Goal: Transaction & Acquisition: Purchase product/service

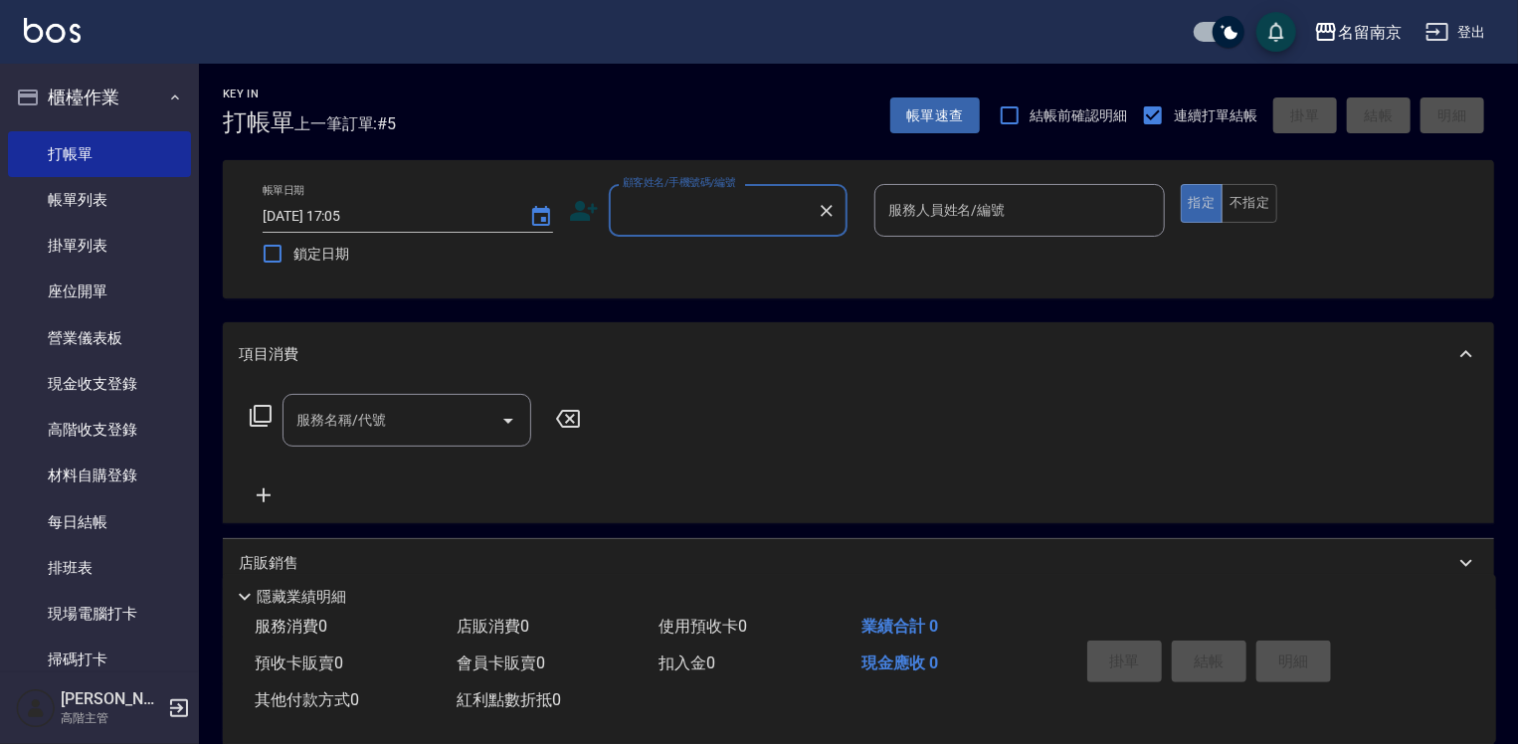
click at [744, 211] on input "顧客姓名/手機號碼/編號" at bounding box center [713, 210] width 191 height 35
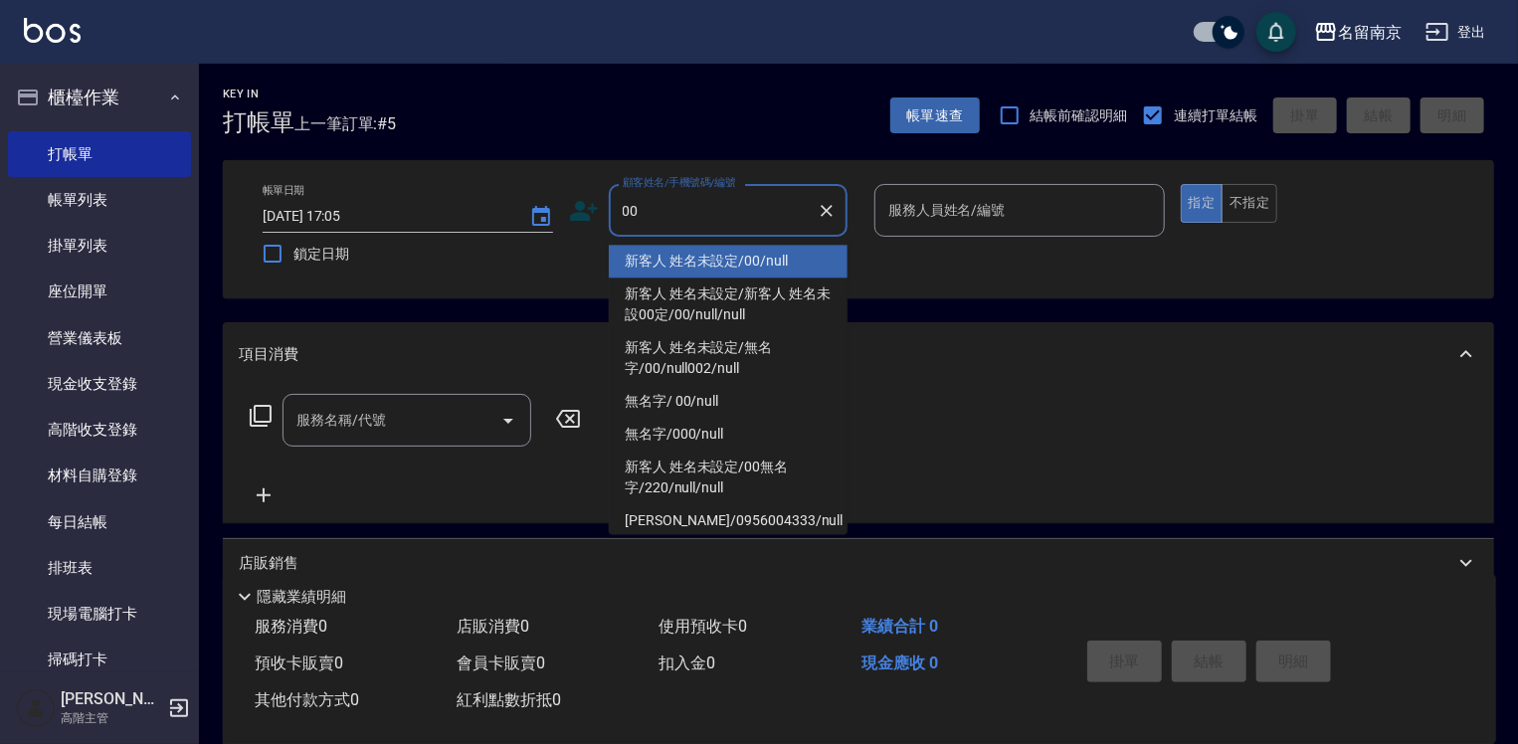
type input "新客人 姓名未設定/00/null"
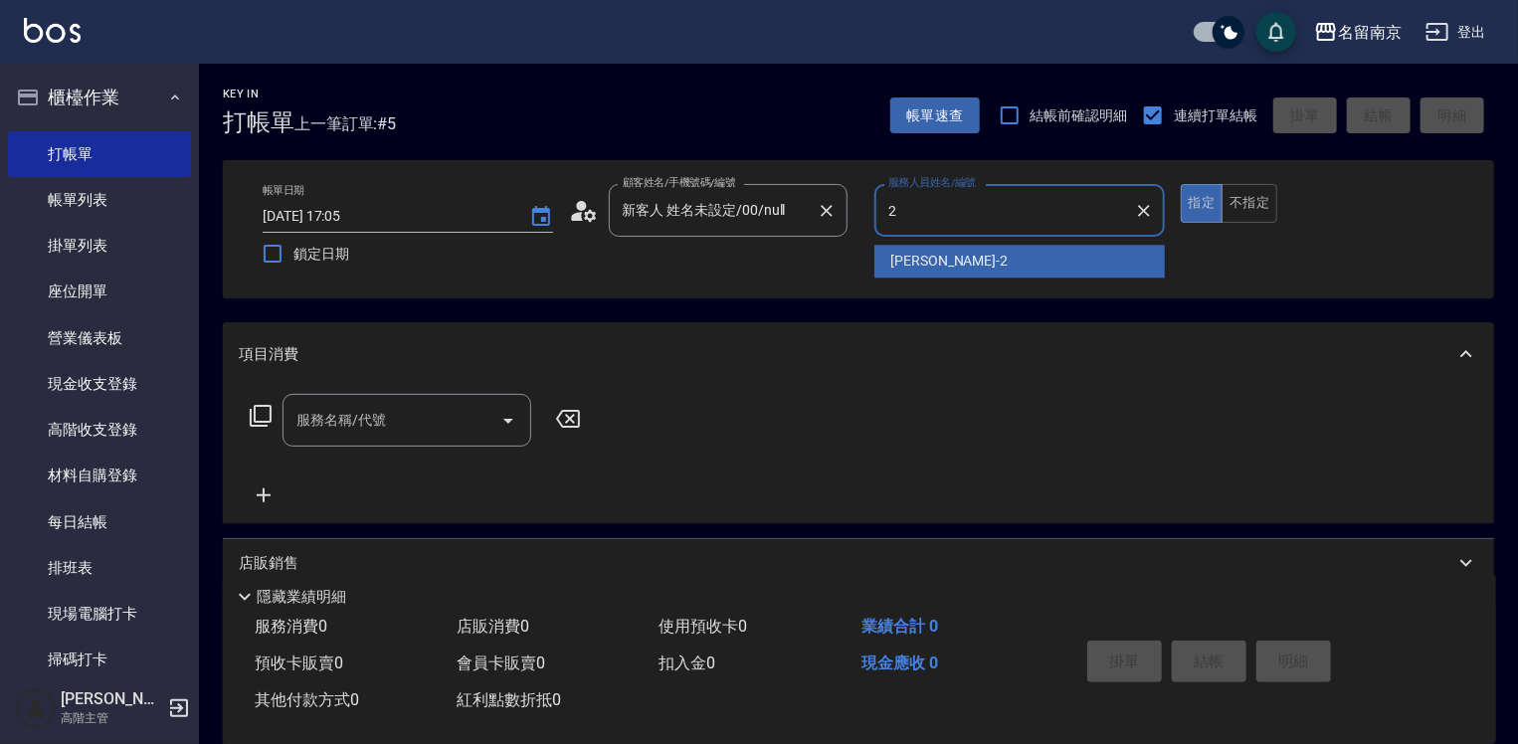
type input "[PERSON_NAME]-2"
type button "true"
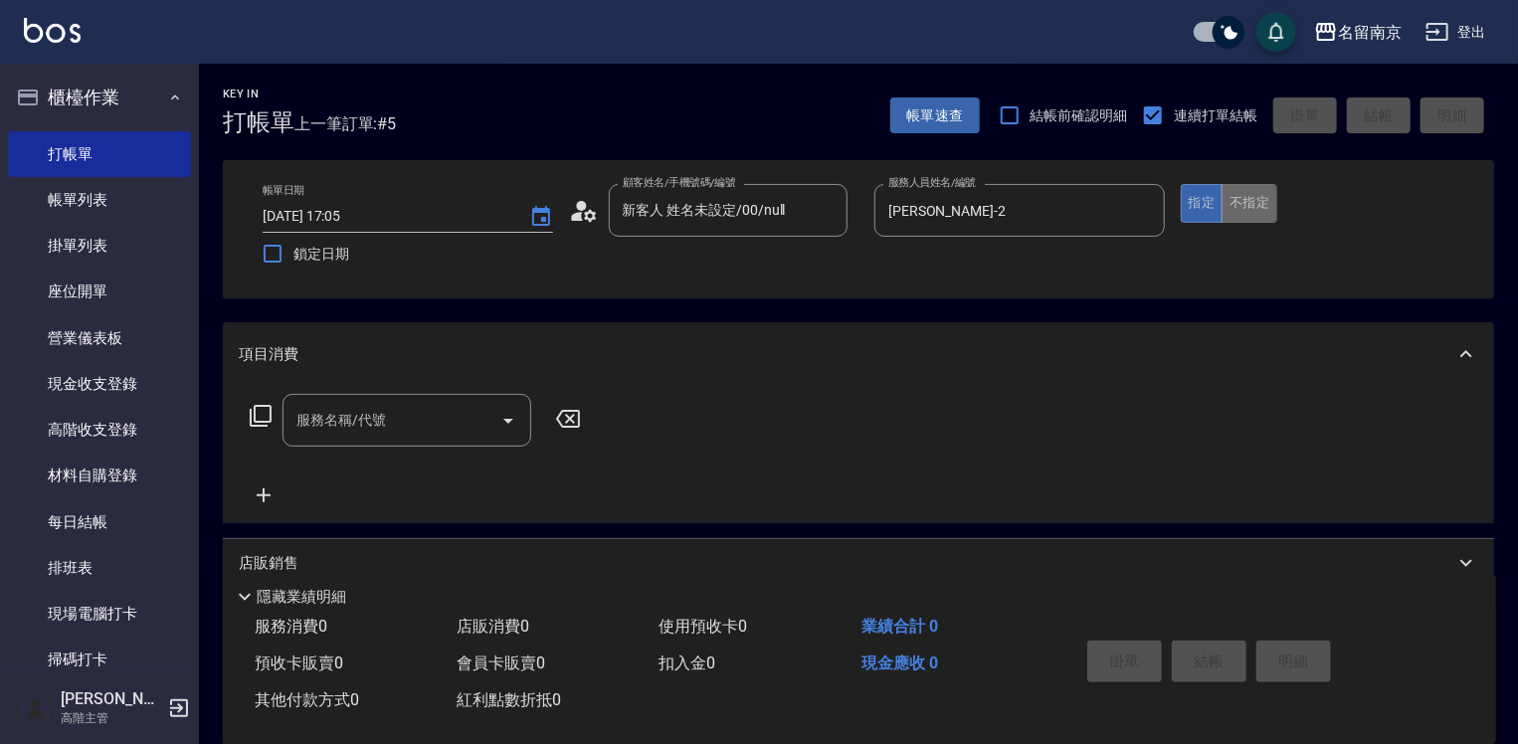
click at [1260, 190] on button "不指定" at bounding box center [1249, 203] width 56 height 39
click at [410, 432] on input "服務名稱/代號" at bounding box center [391, 420] width 201 height 35
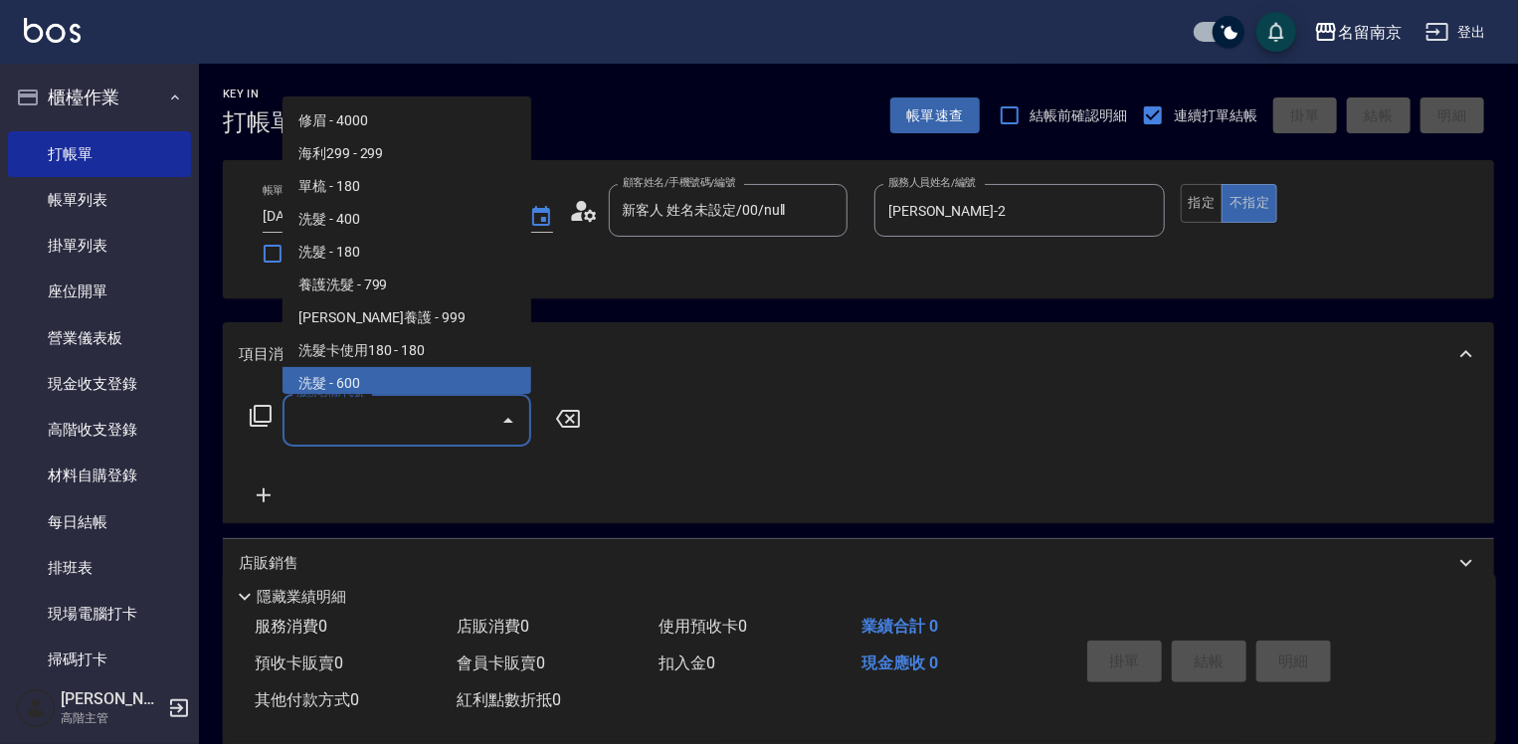
click at [258, 413] on icon at bounding box center [261, 416] width 24 height 24
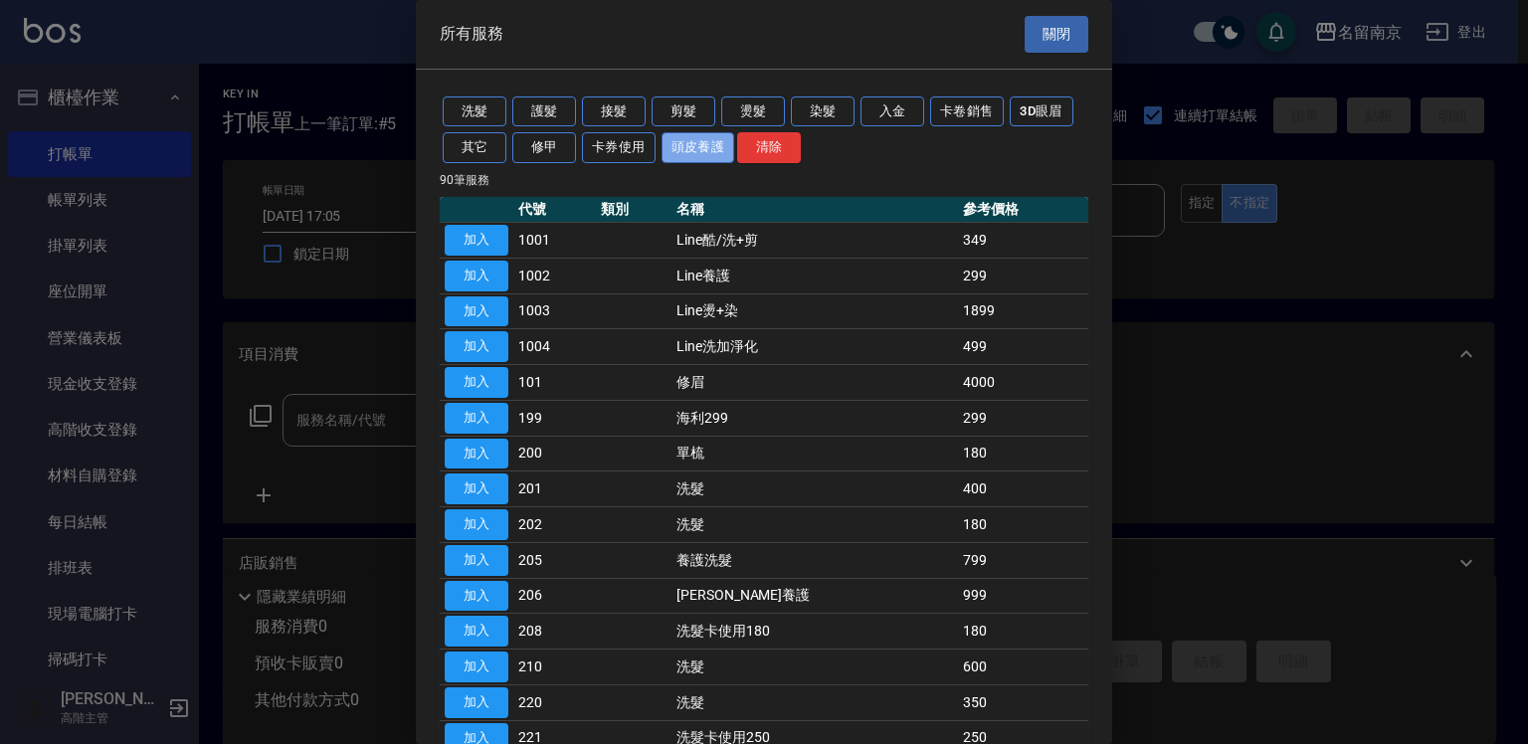
click at [694, 152] on button "頭皮養護" at bounding box center [698, 147] width 74 height 31
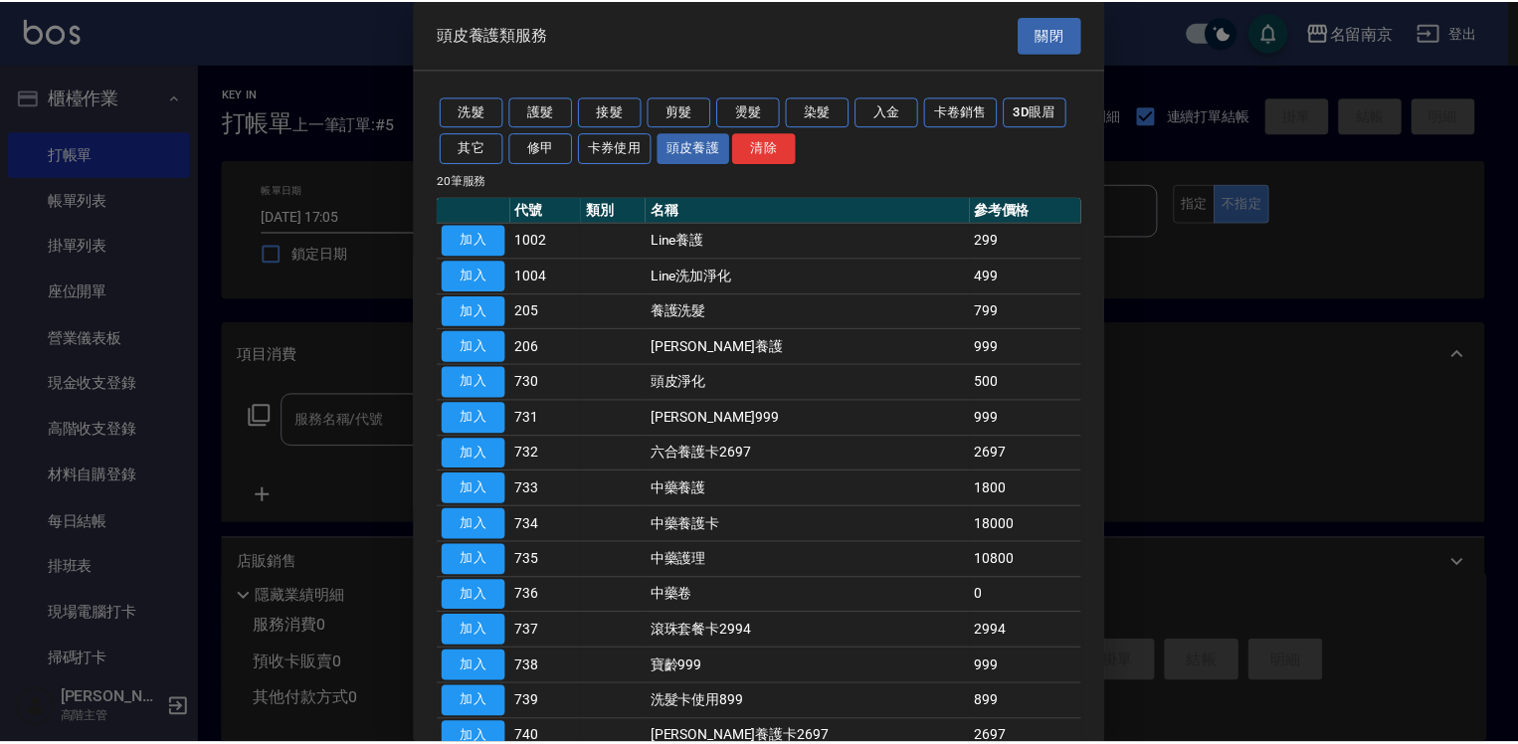
scroll to position [294, 0]
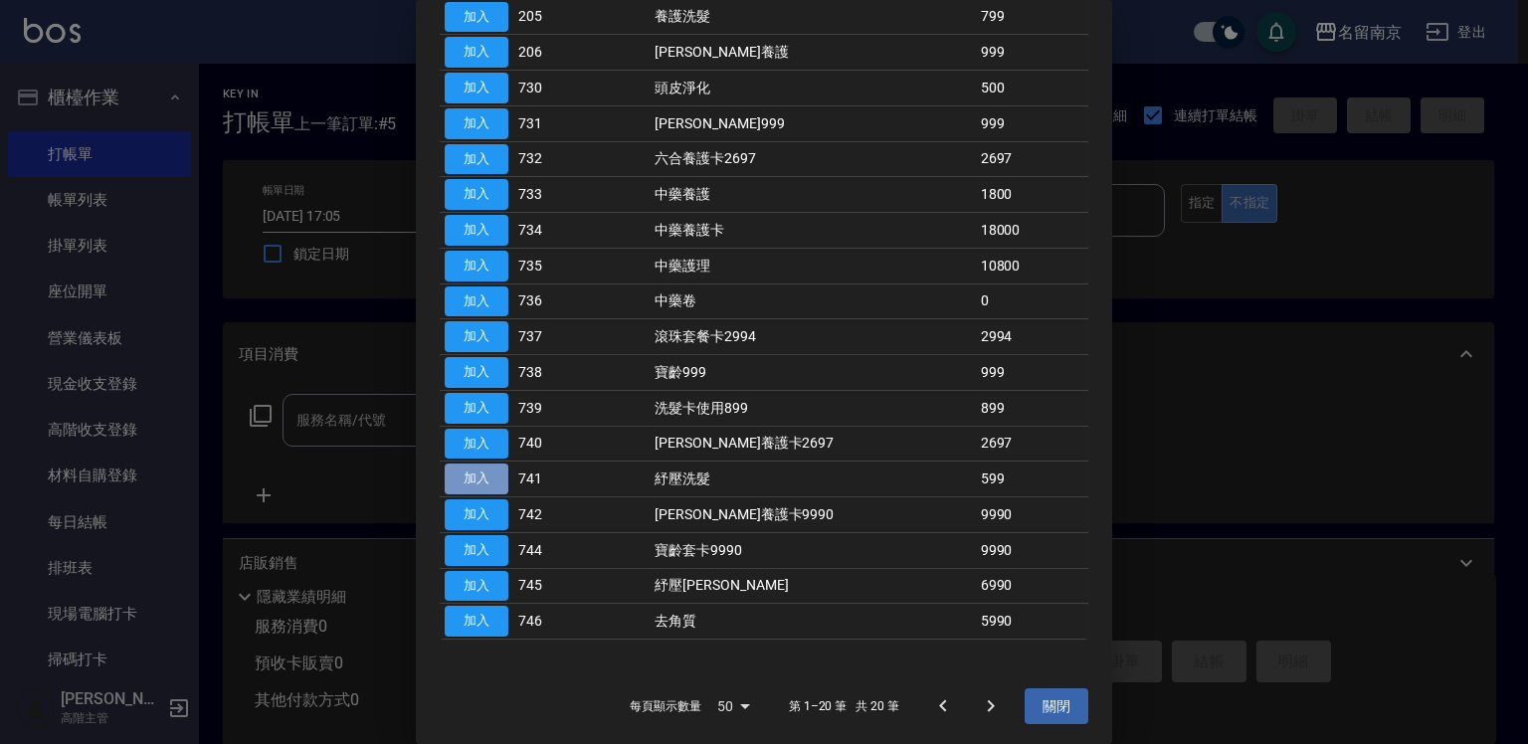
click at [466, 476] on button "加入" at bounding box center [477, 478] width 64 height 31
type input "紓壓洗髮(741)"
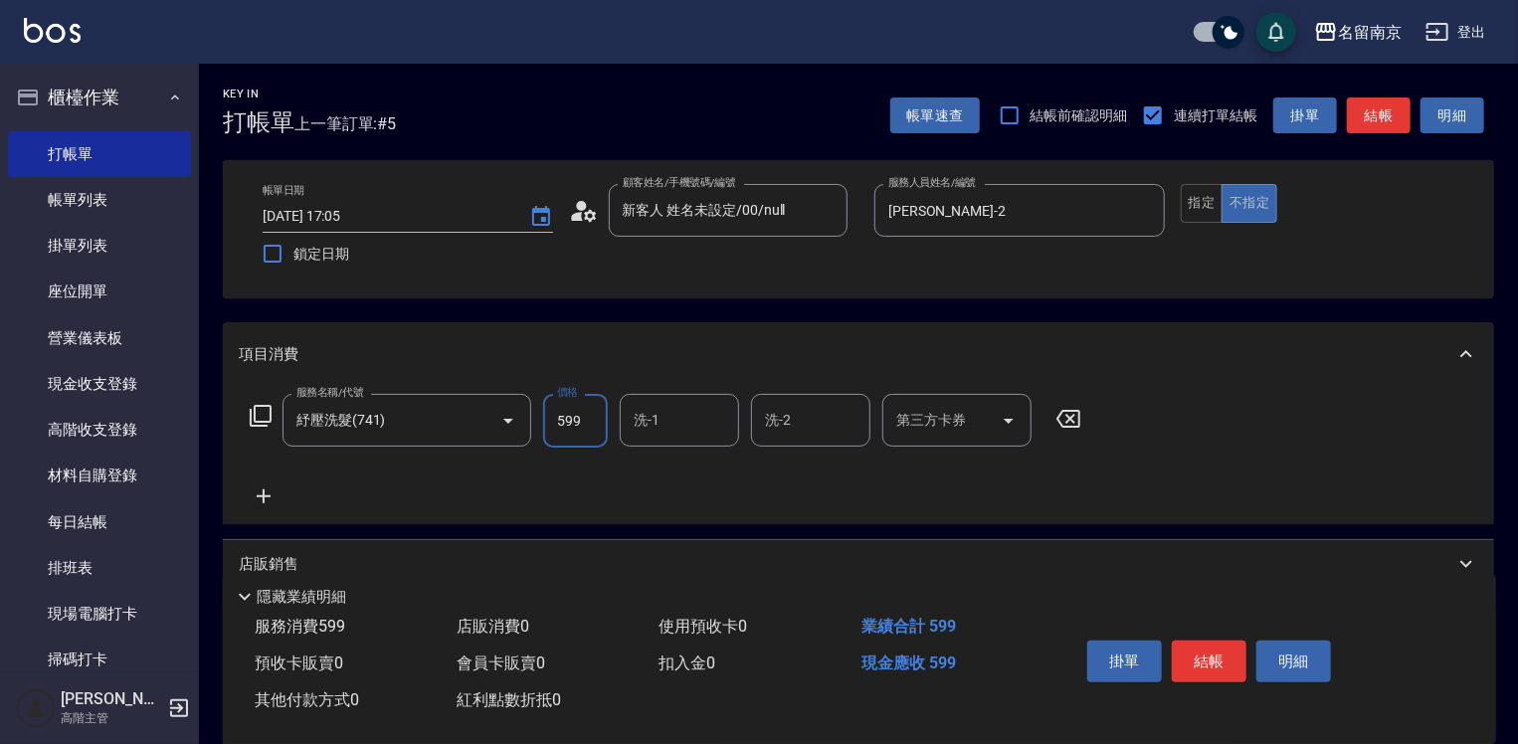
click at [583, 442] on input "599" at bounding box center [575, 421] width 65 height 54
type input "699"
type input "[PERSON_NAME]-2"
click at [269, 496] on icon at bounding box center [264, 496] width 14 height 14
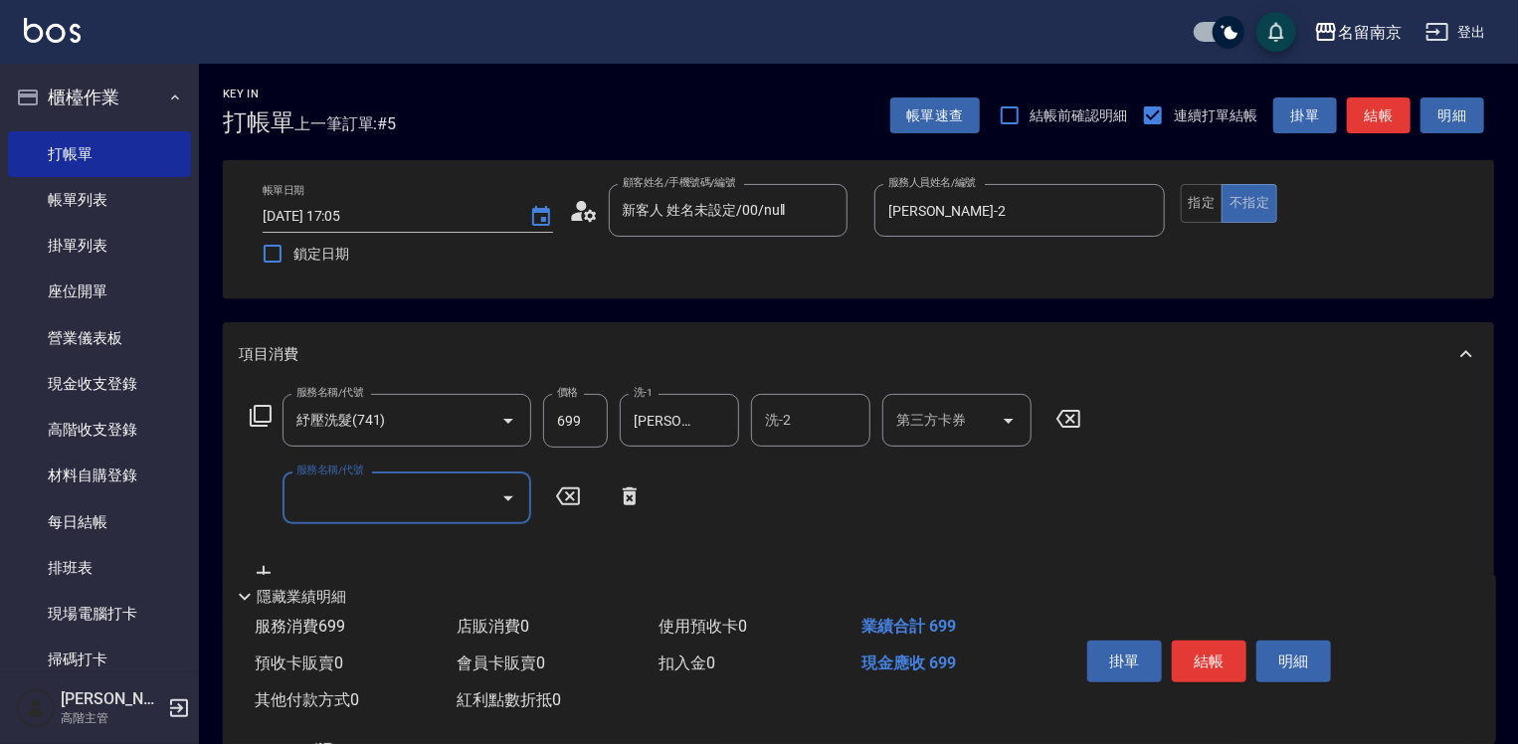
click at [312, 499] on input "服務名稱/代號" at bounding box center [391, 497] width 201 height 35
click at [330, 506] on input "服務名稱/代號" at bounding box center [391, 497] width 201 height 35
click at [268, 414] on icon at bounding box center [261, 416] width 24 height 24
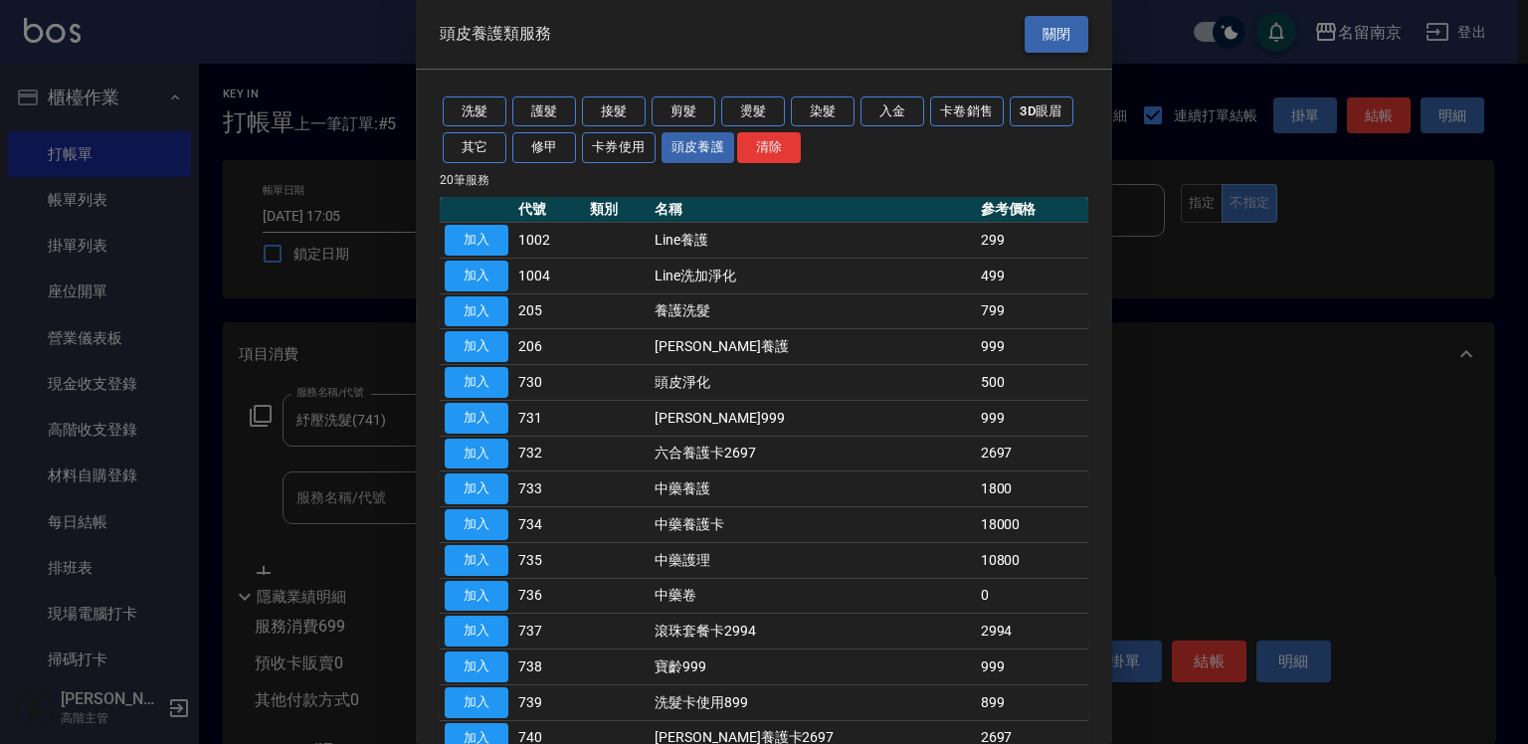
click at [1071, 36] on button "關閉" at bounding box center [1056, 34] width 64 height 37
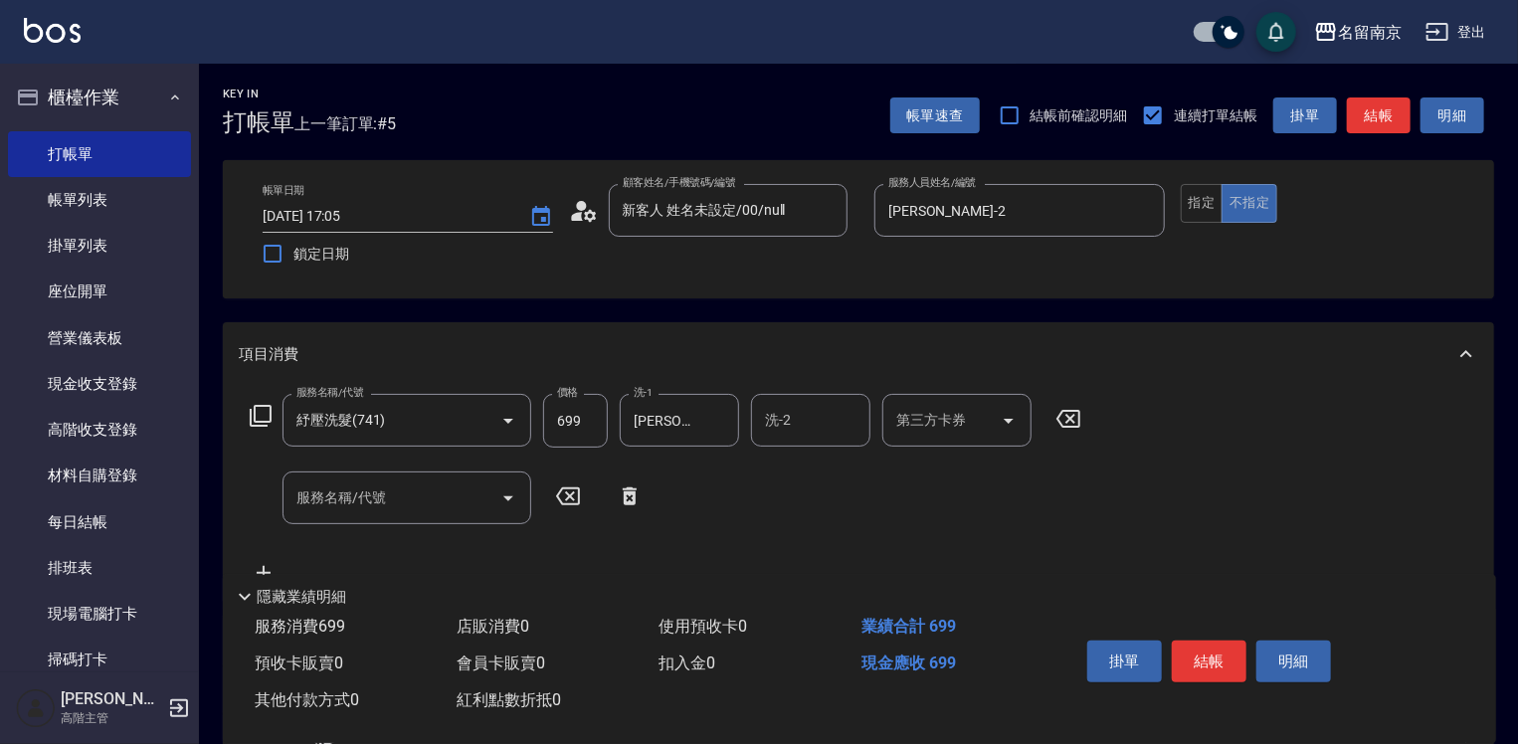
click at [255, 421] on icon at bounding box center [261, 416] width 22 height 22
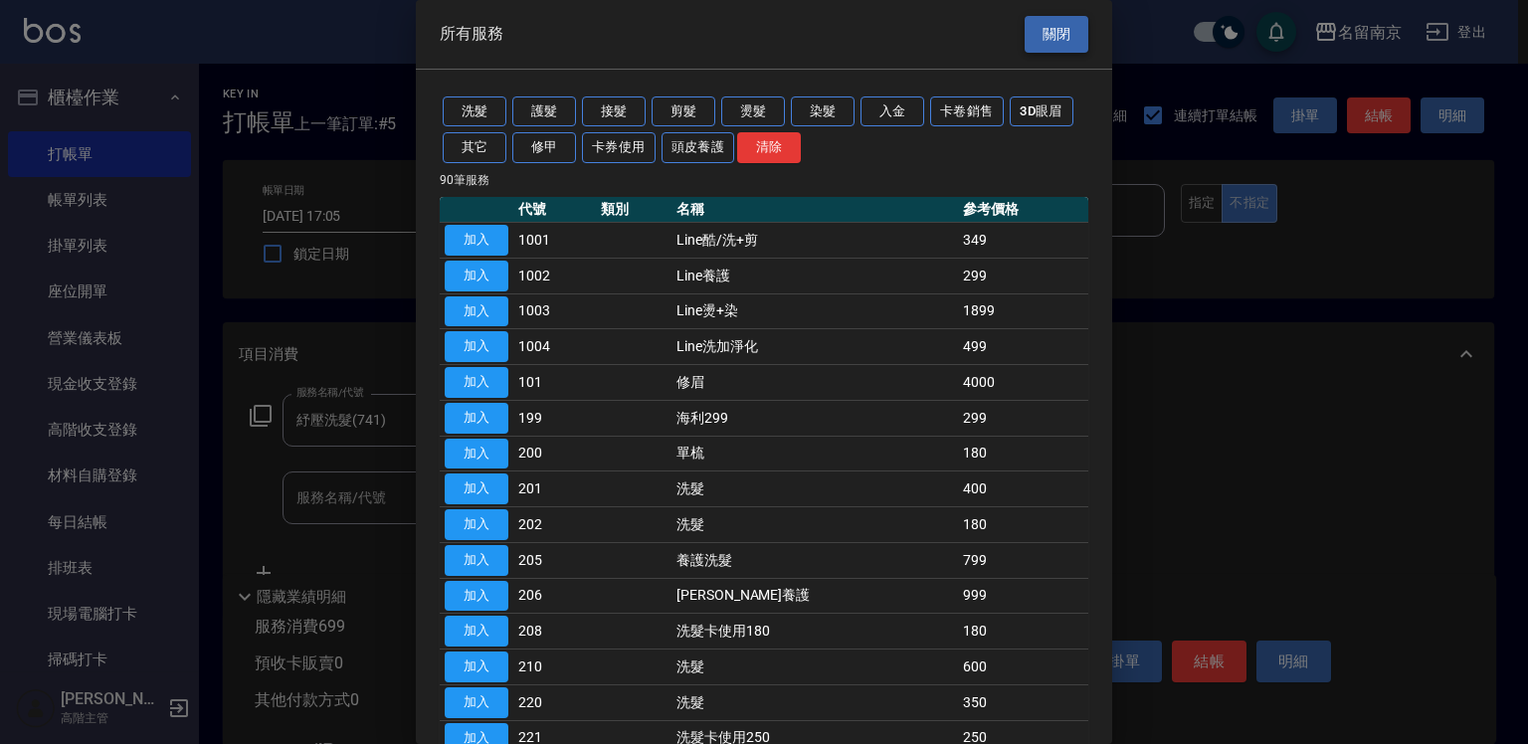
click at [1040, 28] on button "關閉" at bounding box center [1056, 34] width 64 height 37
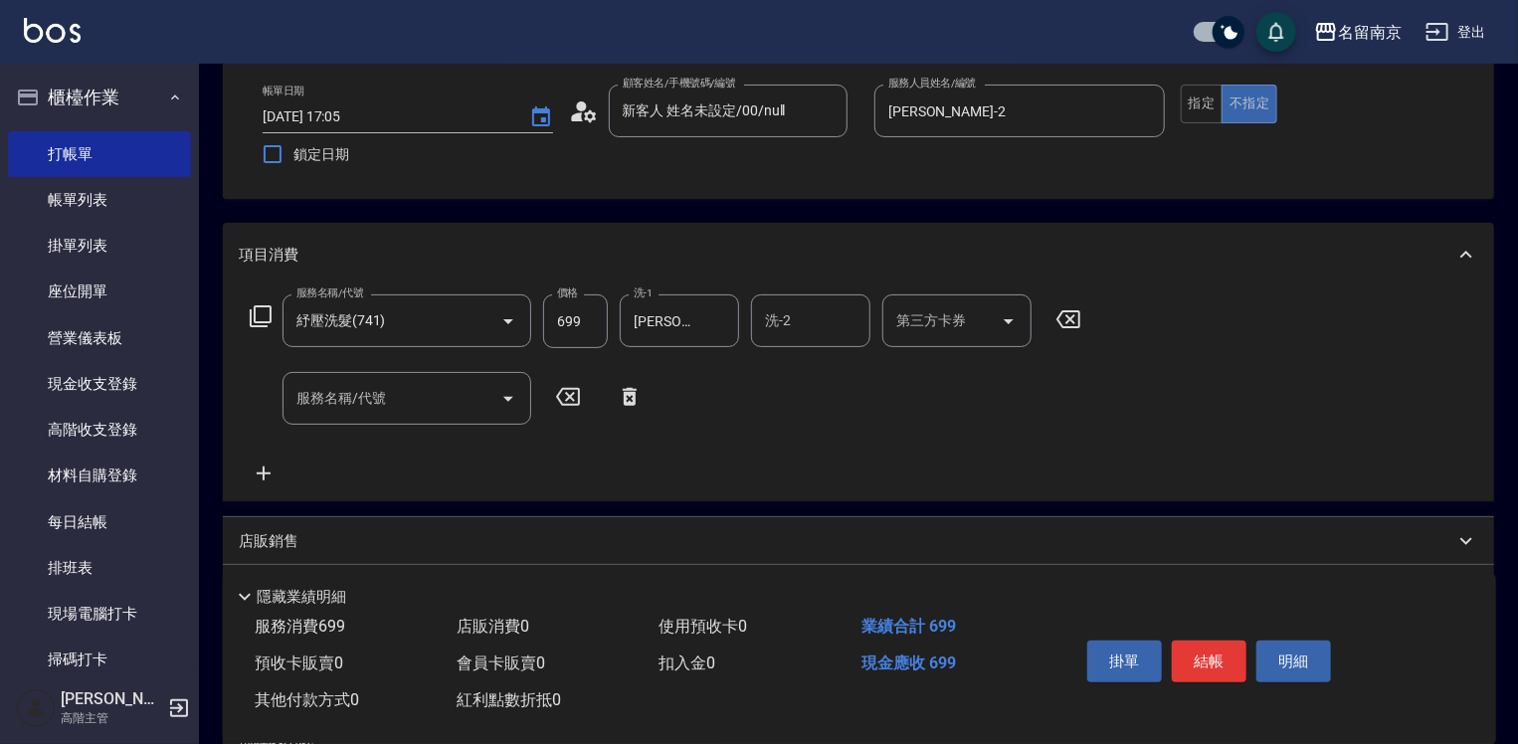
scroll to position [199, 0]
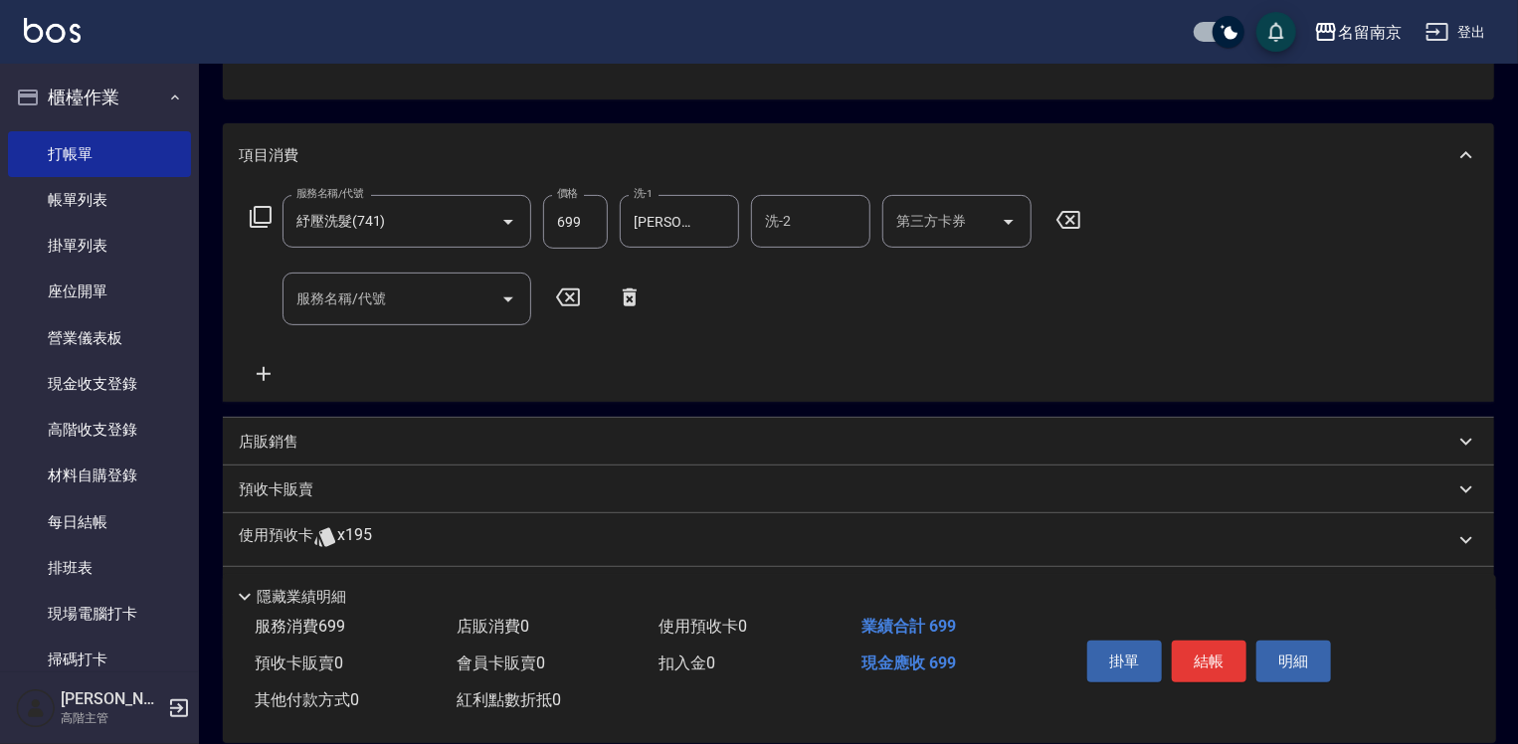
click at [260, 443] on p "店販銷售" at bounding box center [269, 442] width 60 height 21
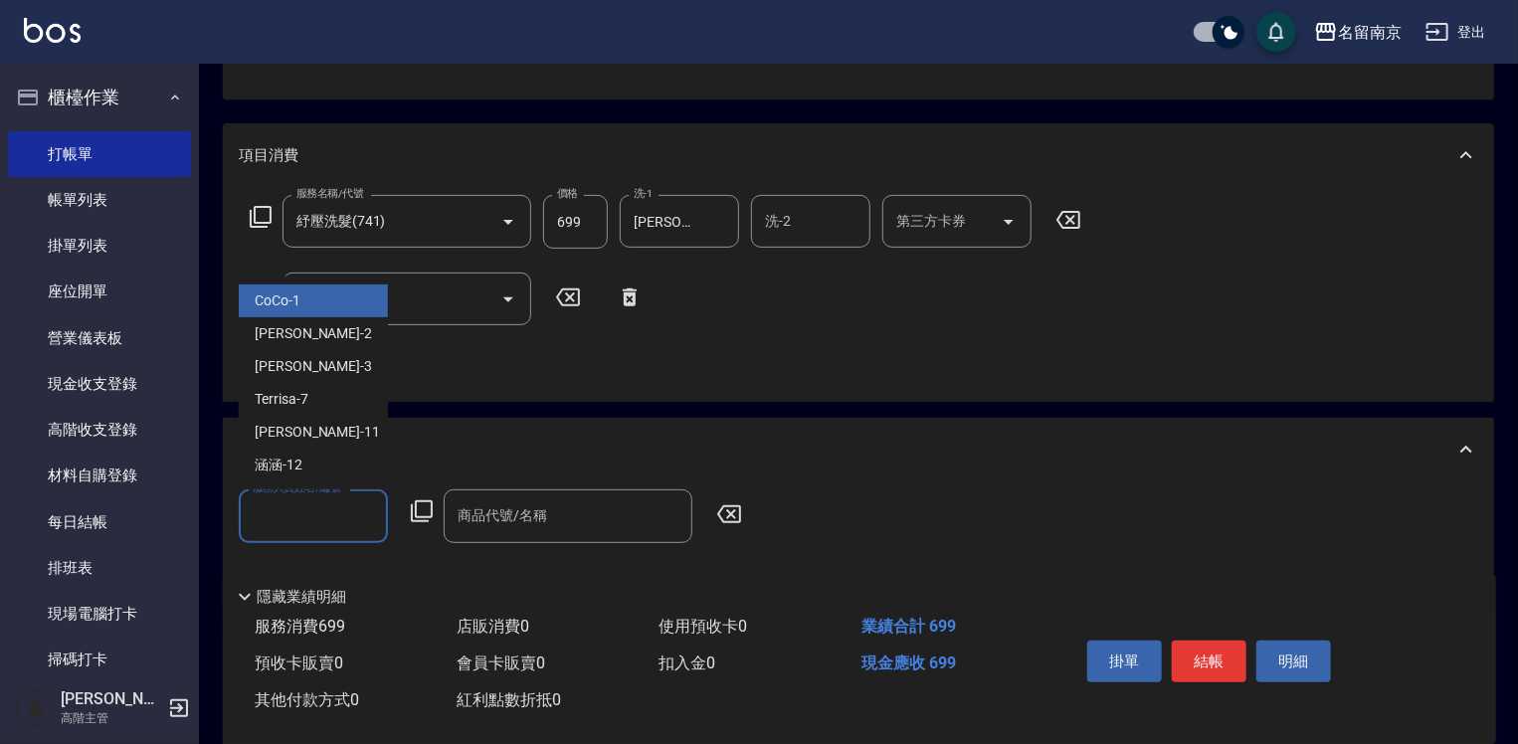
click at [315, 515] on input "服務人員姓名/編號" at bounding box center [313, 515] width 131 height 35
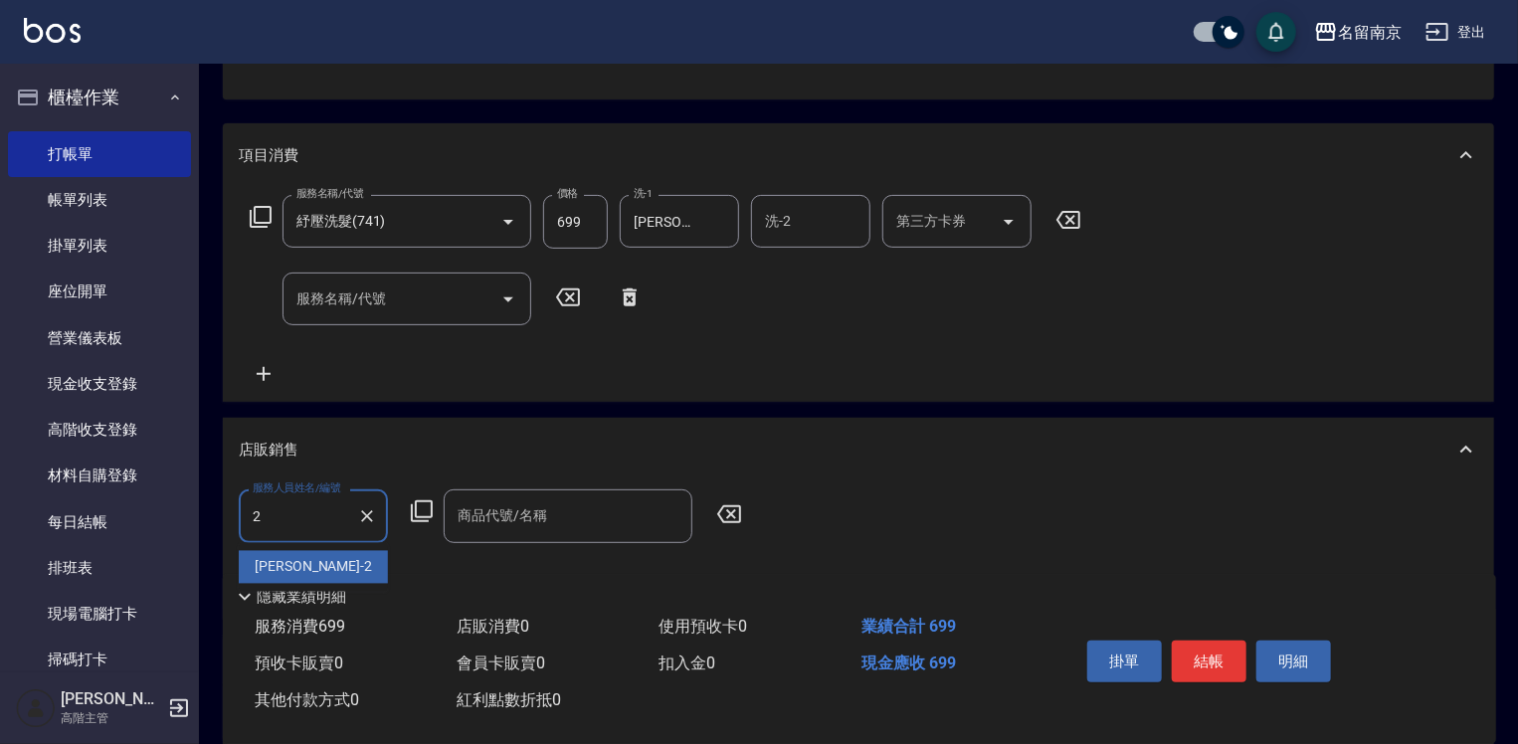
type input "[PERSON_NAME]-2"
click at [421, 515] on icon at bounding box center [422, 511] width 24 height 24
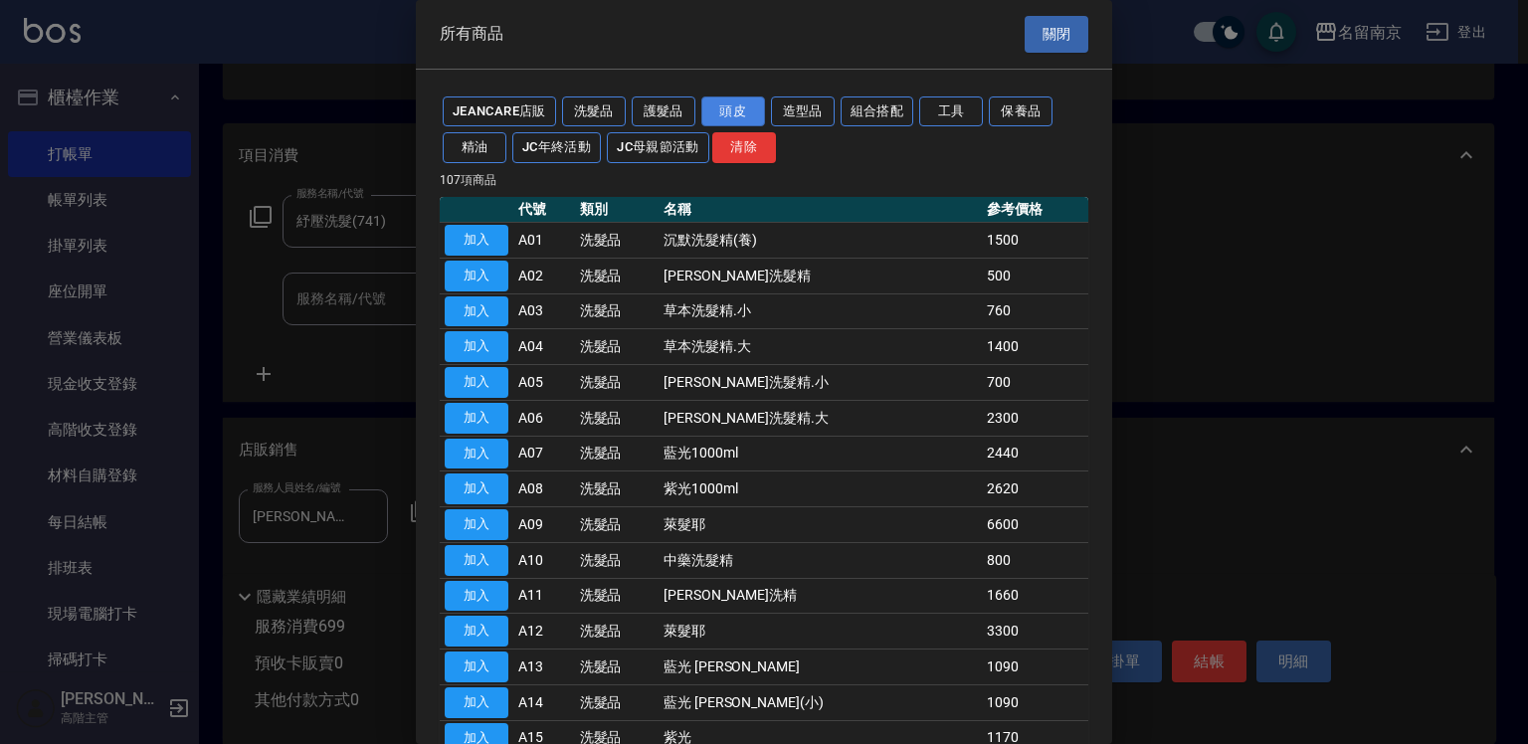
click at [753, 107] on button "頭皮" at bounding box center [733, 111] width 64 height 31
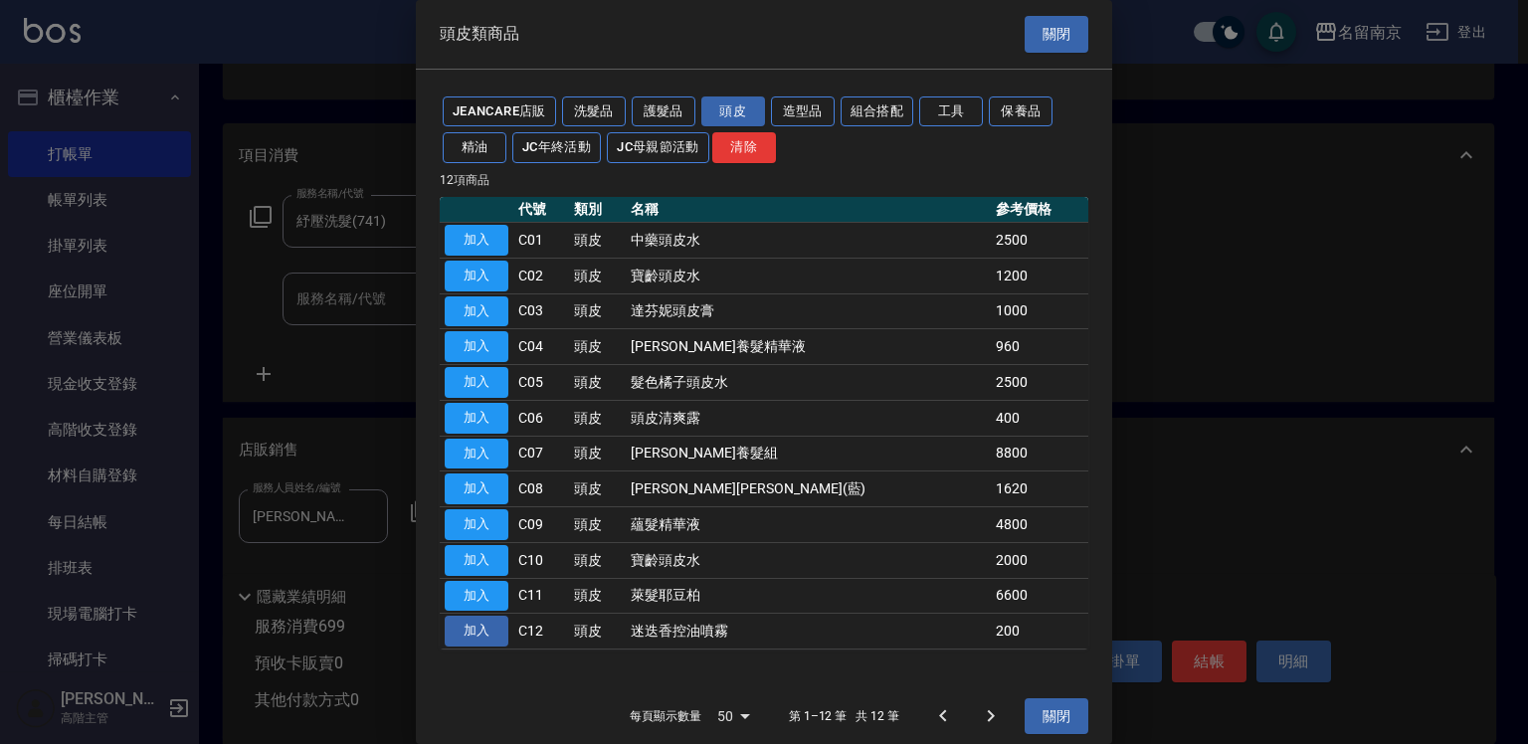
click at [465, 637] on button "加入" at bounding box center [477, 631] width 64 height 31
type input "迷迭香控油噴霧"
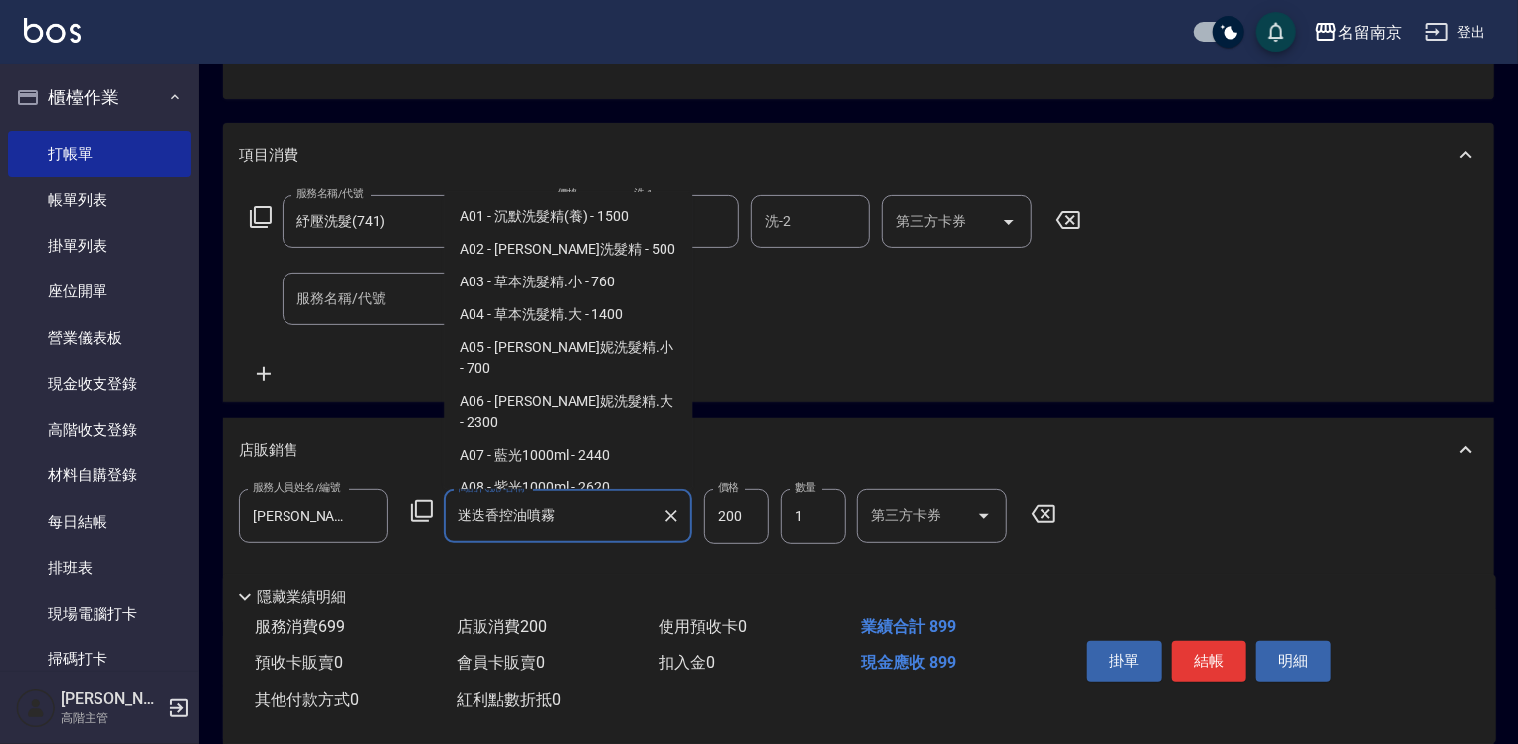
scroll to position [1581, 0]
click at [505, 521] on input "迷迭香控油噴霧" at bounding box center [553, 515] width 201 height 35
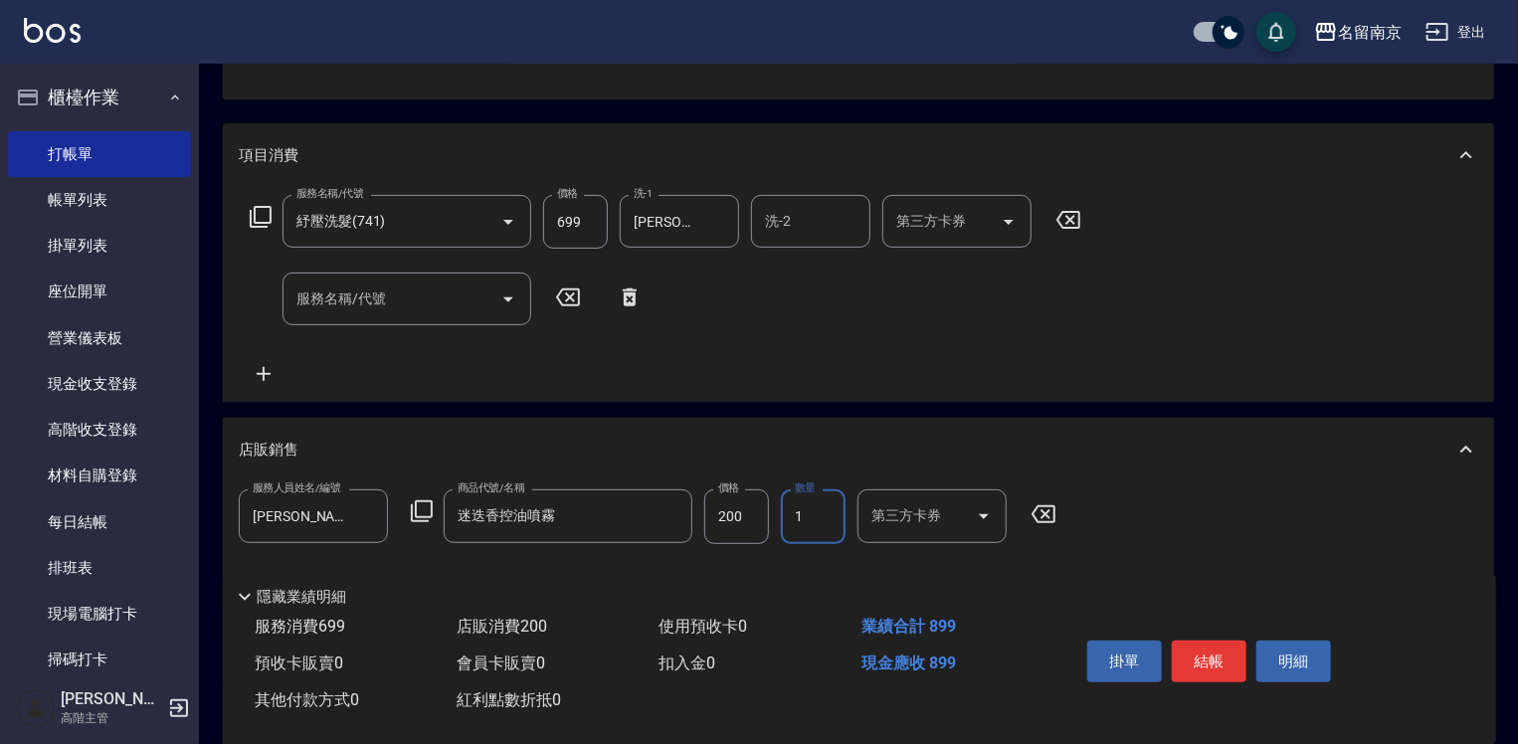
click at [796, 525] on input "1" at bounding box center [813, 516] width 65 height 54
click at [1189, 653] on button "結帳" at bounding box center [1209, 661] width 75 height 42
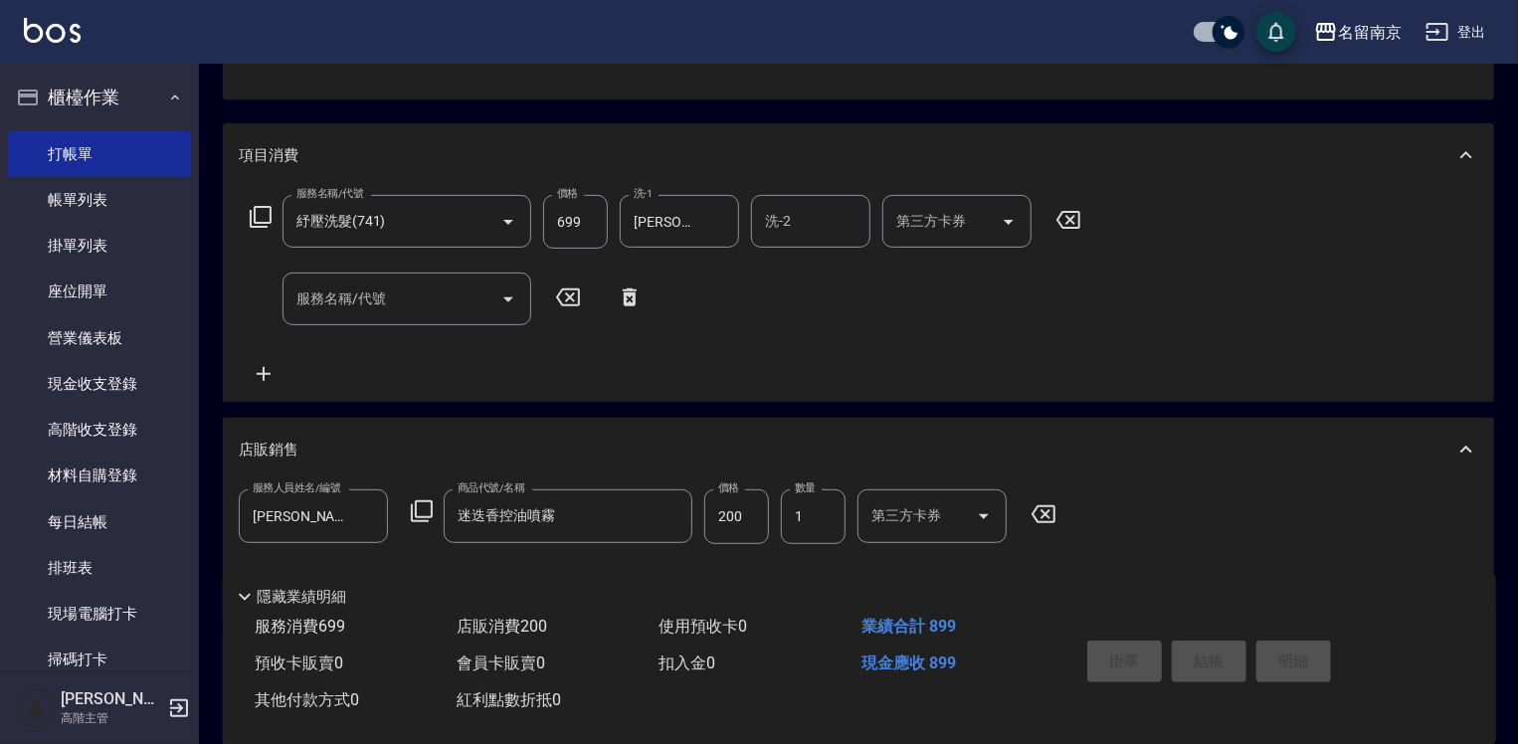
type input "[DATE] 17:55"
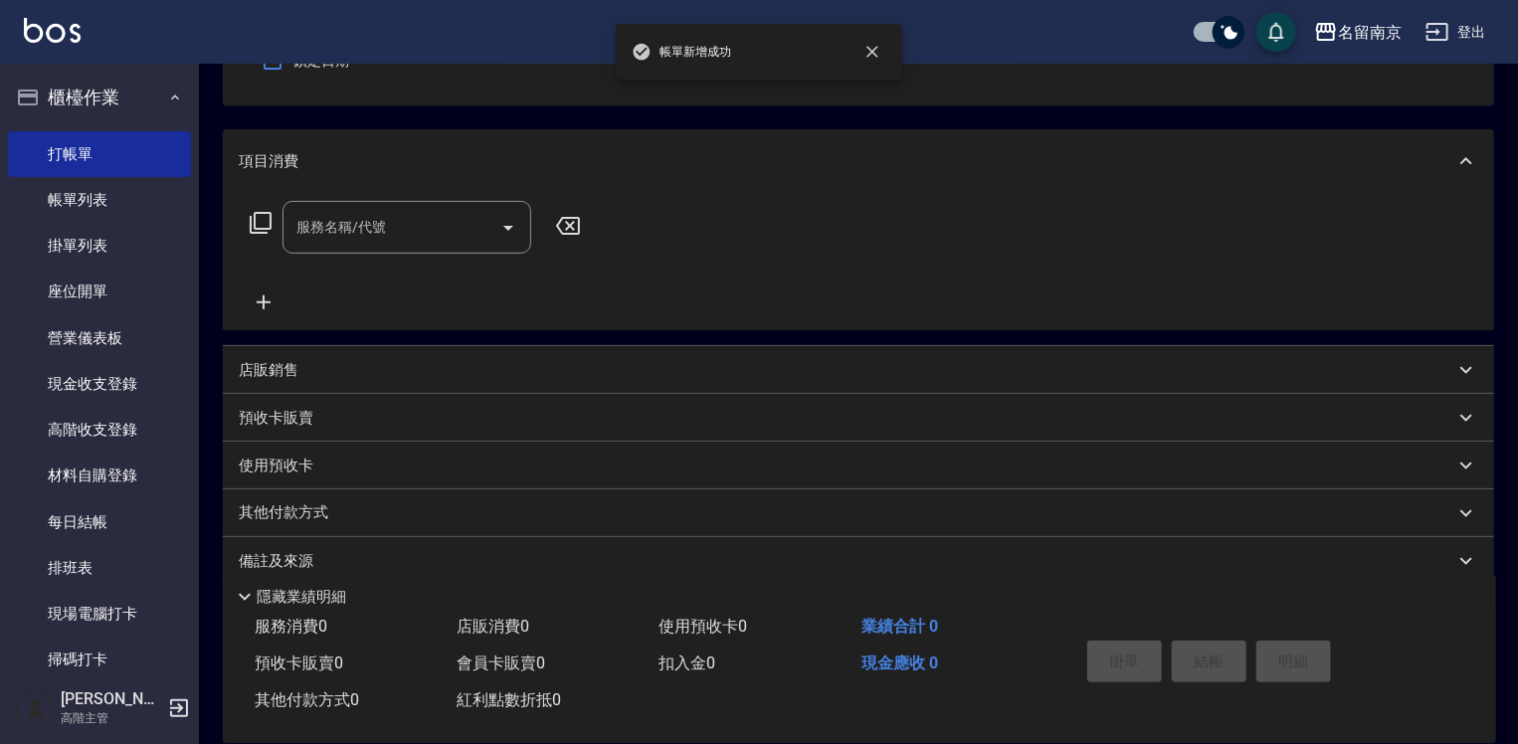
scroll to position [0, 0]
